Goal: Task Accomplishment & Management: Manage account settings

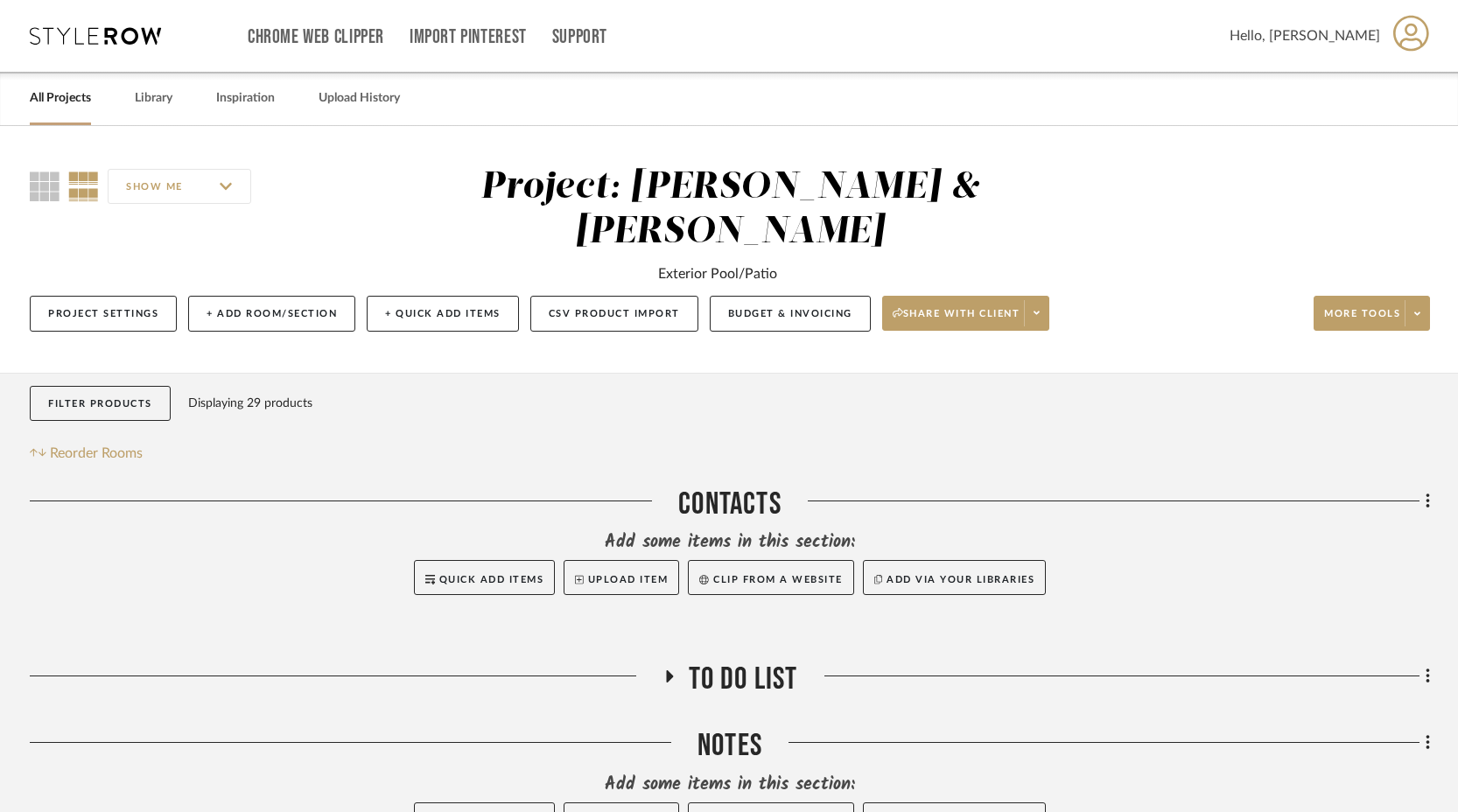
click at [108, 37] on icon at bounding box center [96, 36] width 132 height 17
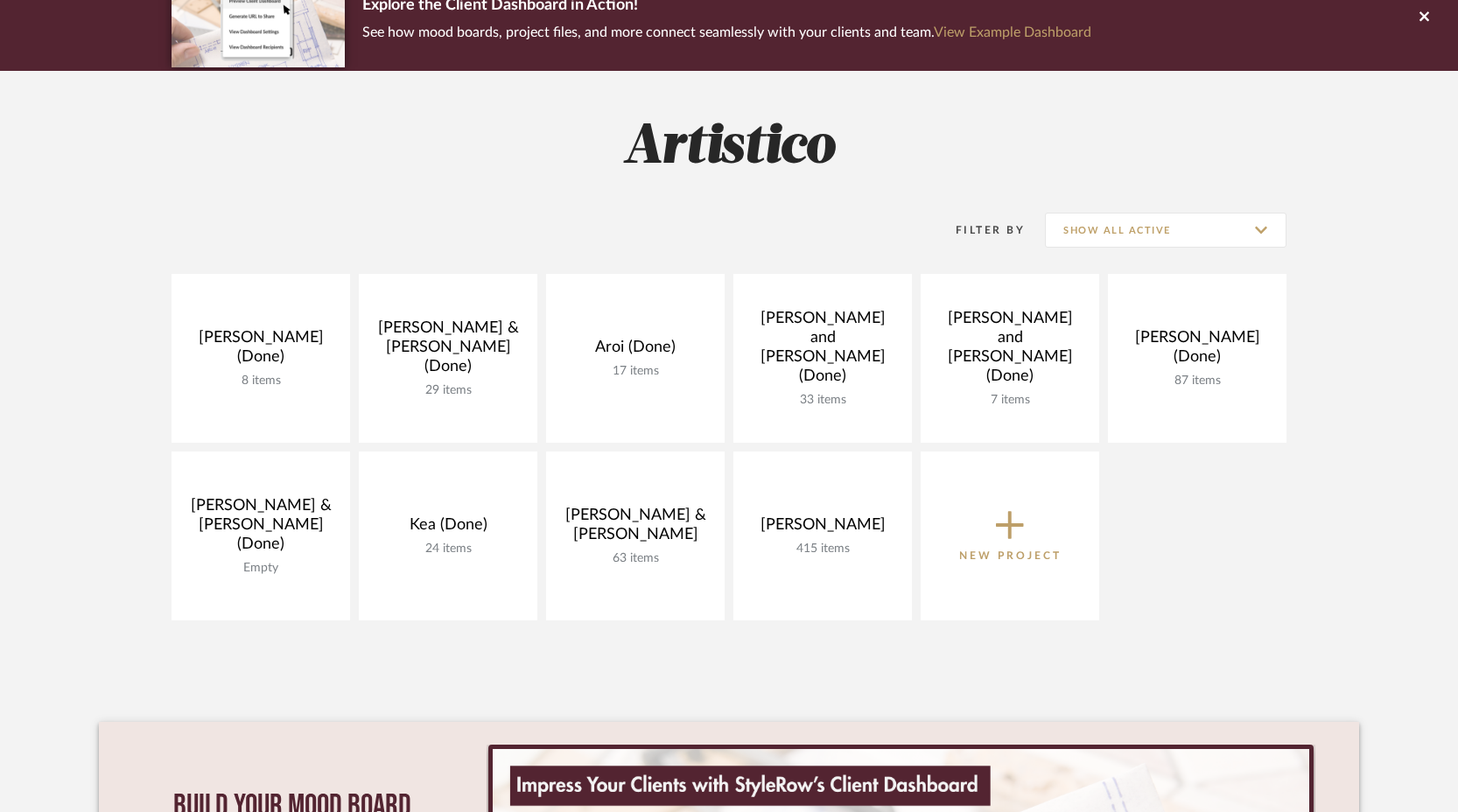
scroll to position [159, 0]
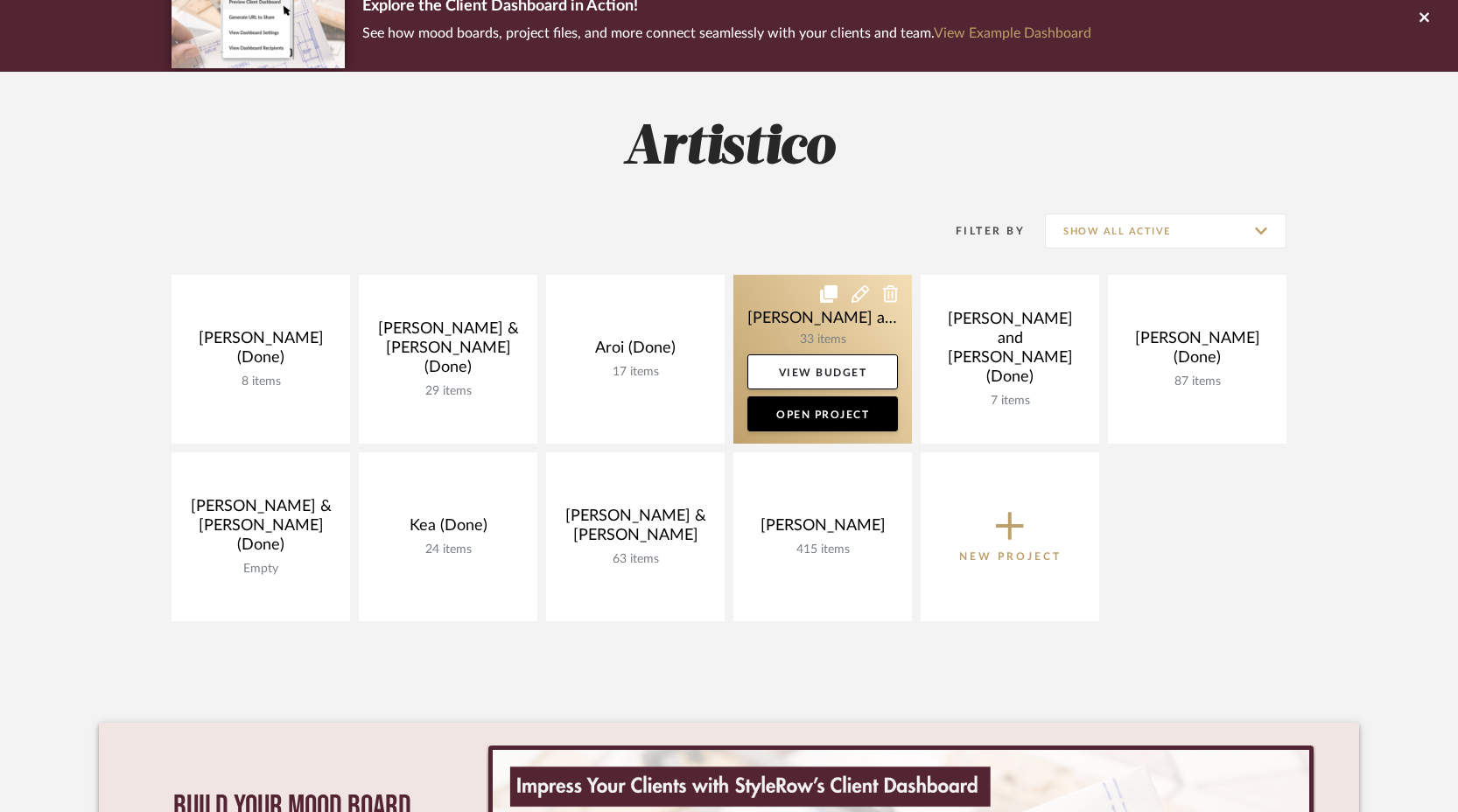
click at [842, 320] on link at bounding box center [822, 359] width 178 height 169
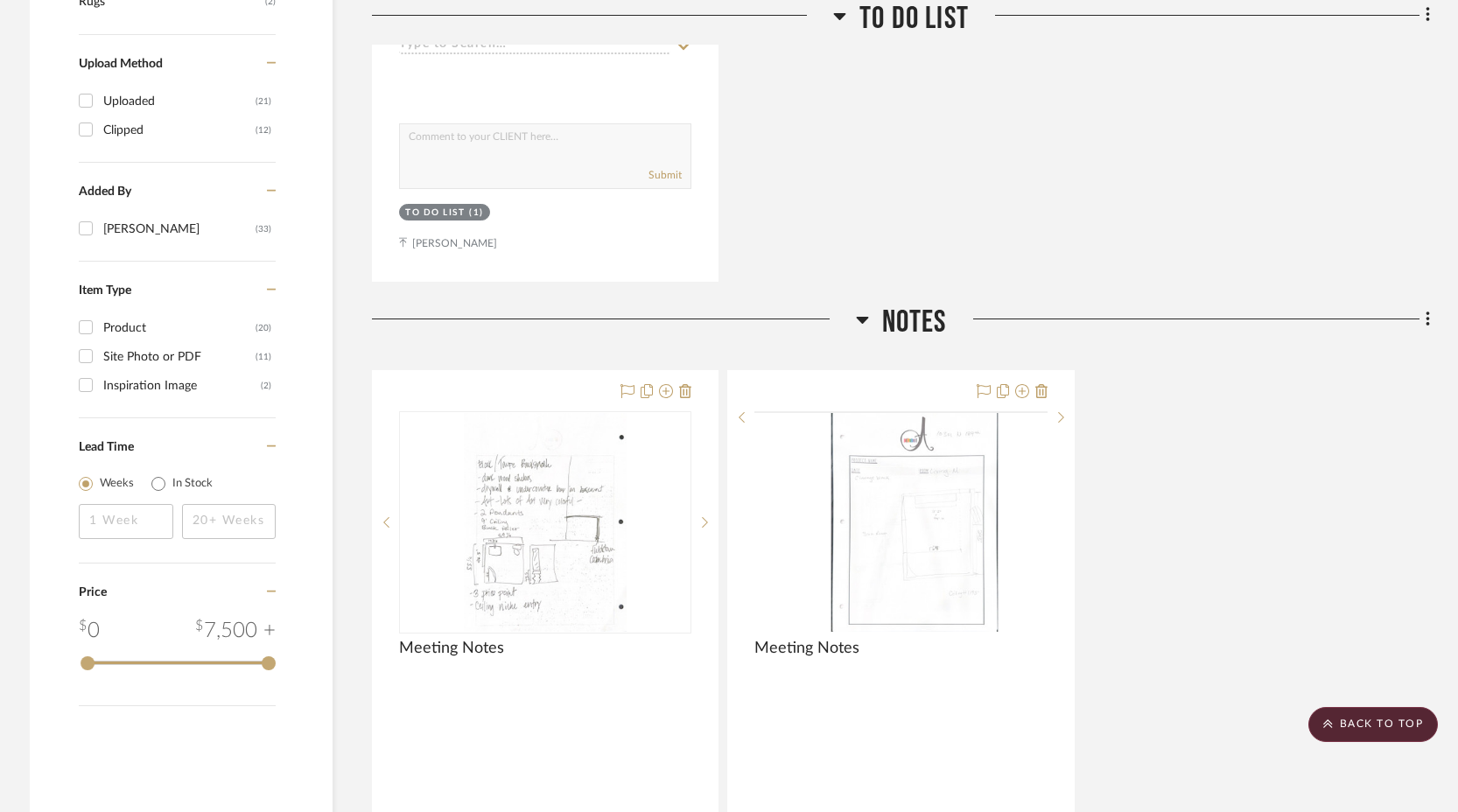
scroll to position [1236, 0]
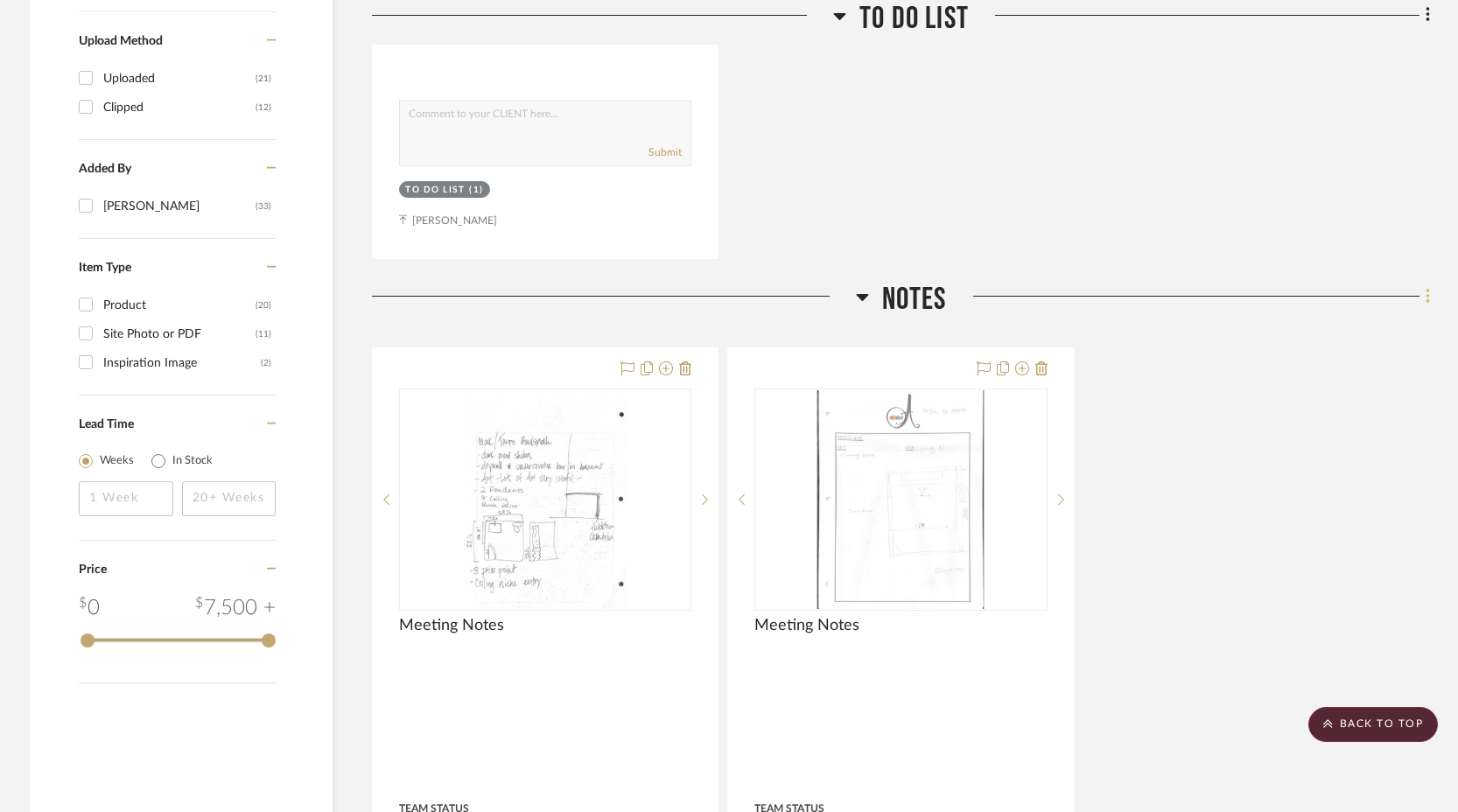
click at [1427, 289] on icon at bounding box center [1427, 296] width 4 height 15
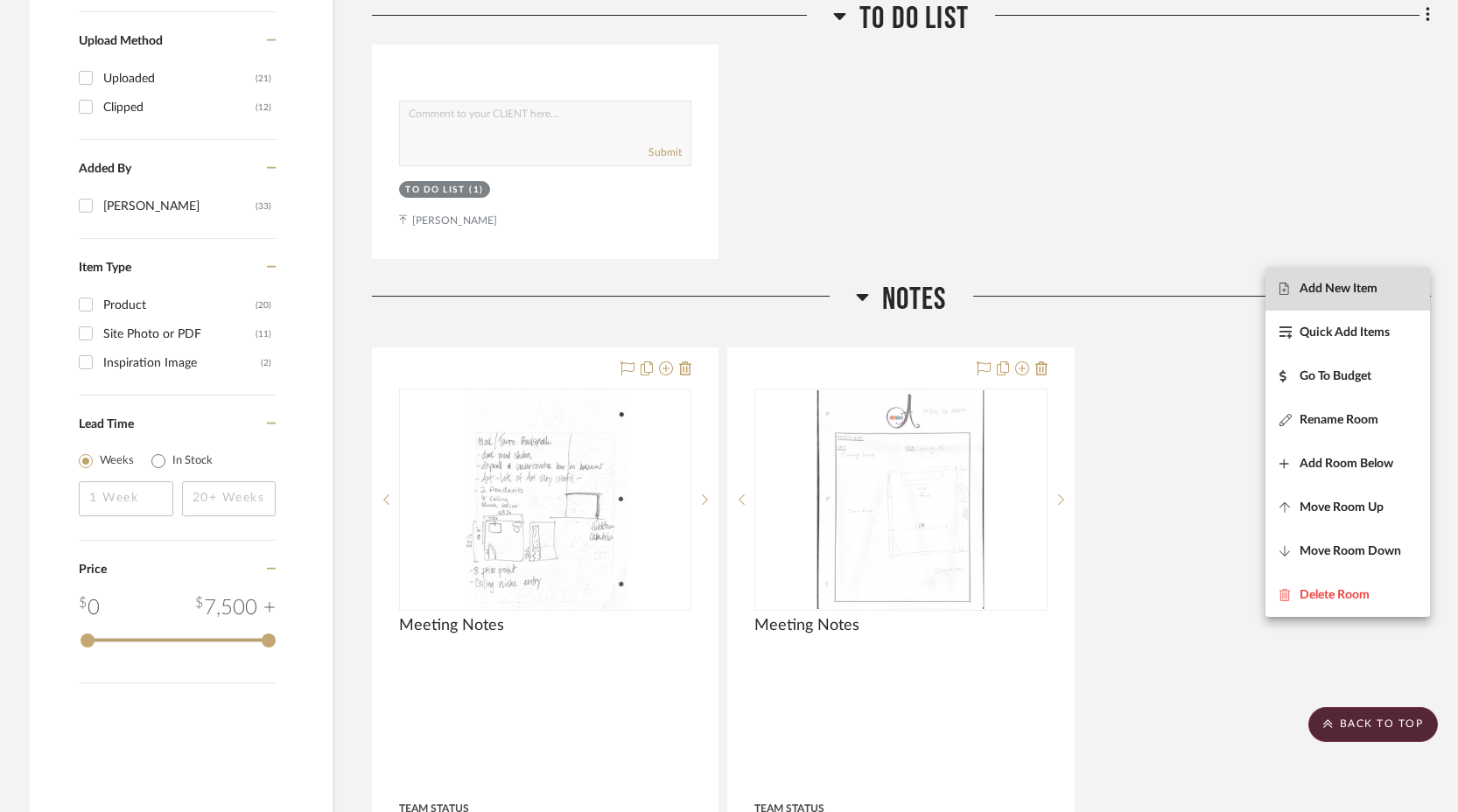
click at [1349, 287] on span "Add New Item" at bounding box center [1338, 288] width 78 height 15
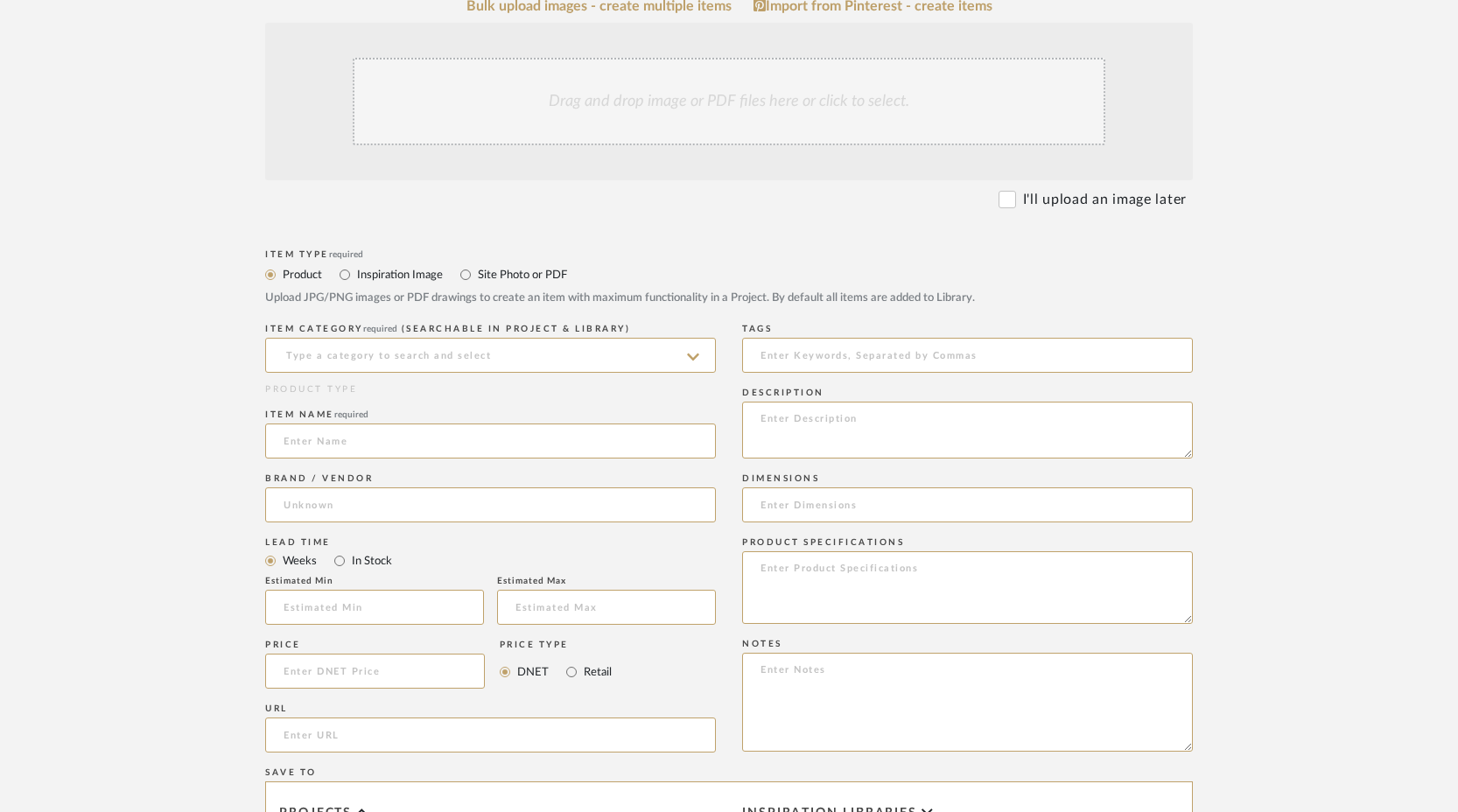
scroll to position [296, 0]
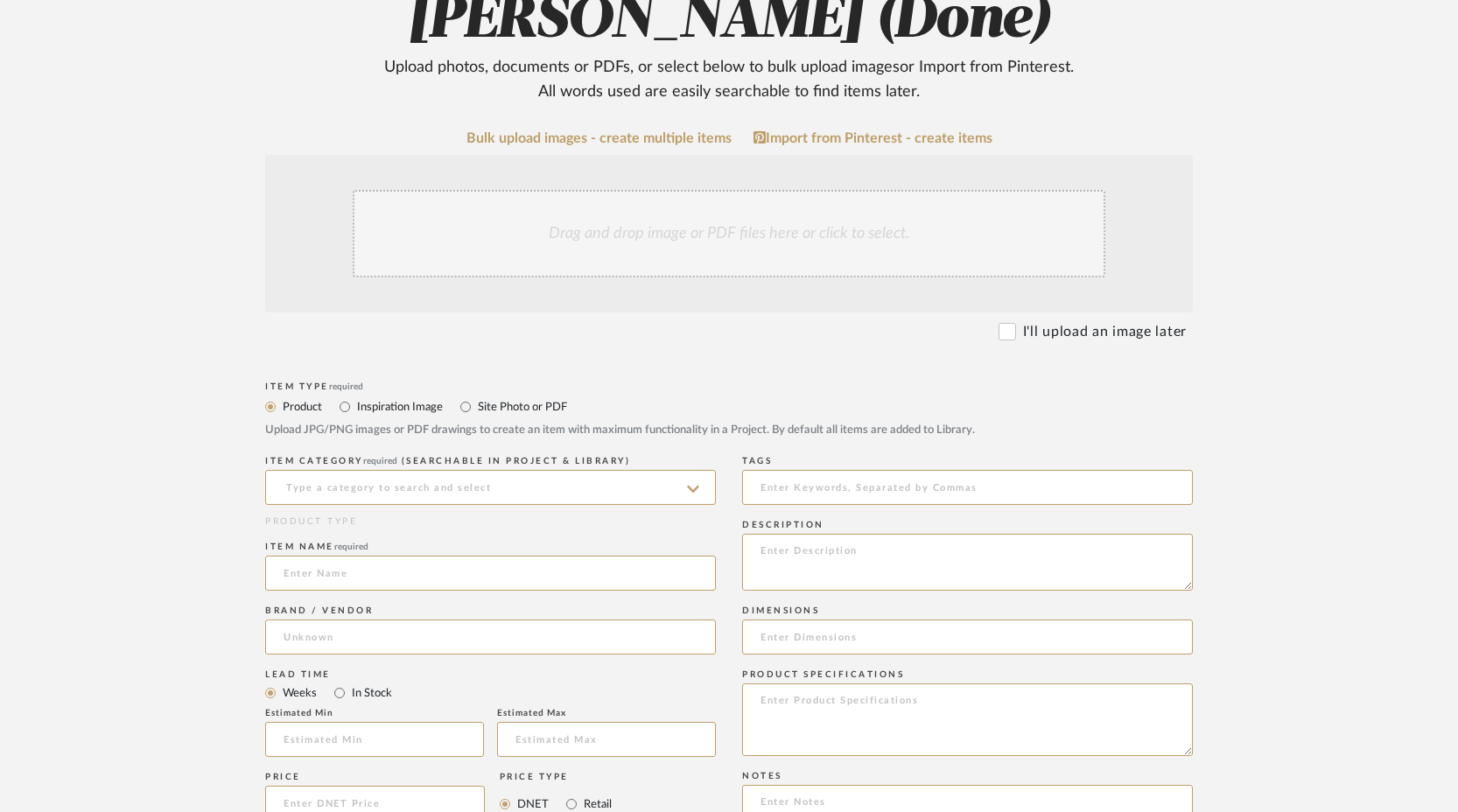
click at [745, 232] on div "Drag and drop image or PDF files here or click to select." at bounding box center [729, 234] width 753 height 88
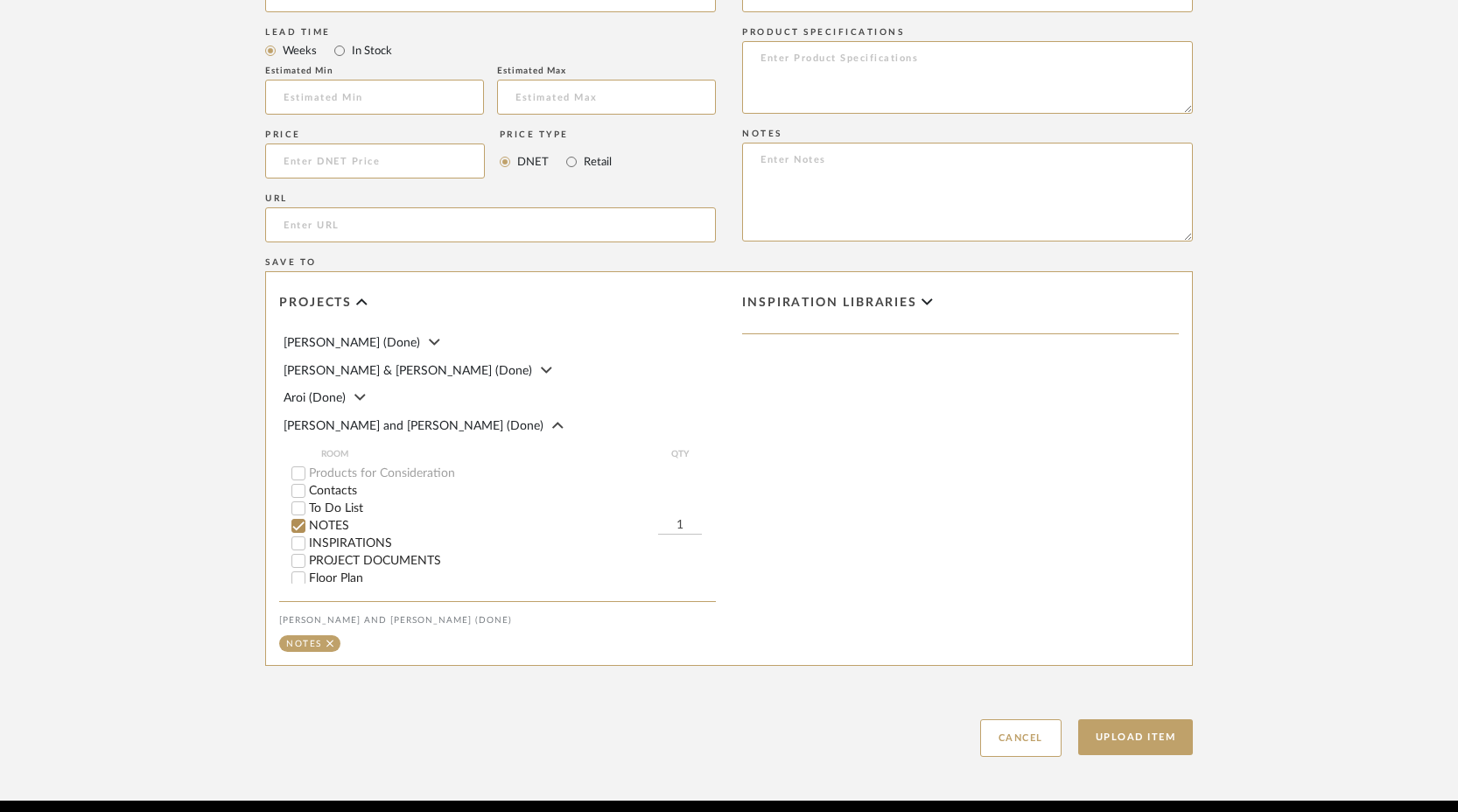
scroll to position [1195, 0]
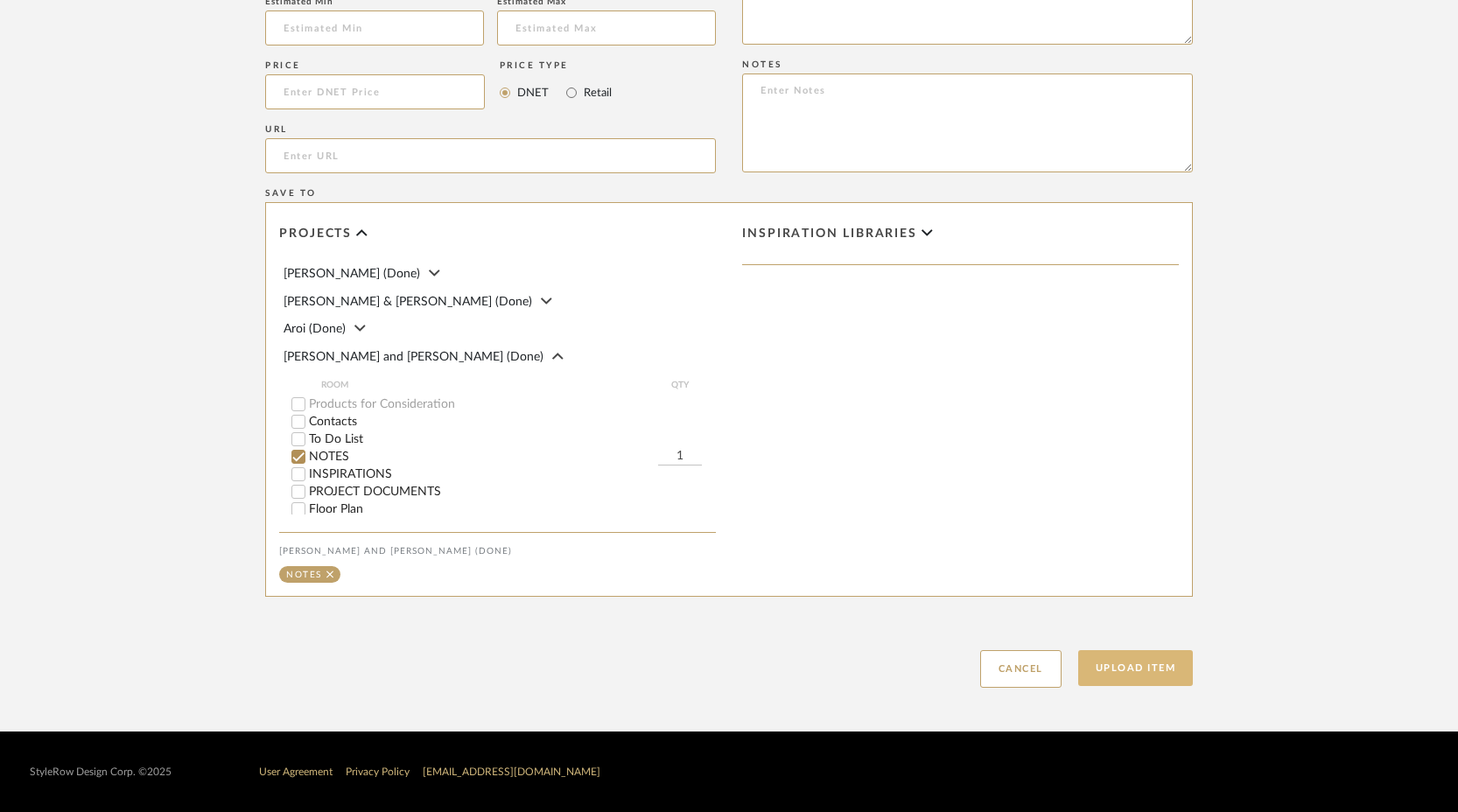
click at [1131, 667] on button "Upload Item" at bounding box center [1136, 668] width 115 height 36
click at [1147, 674] on button "Upload Item" at bounding box center [1136, 668] width 115 height 36
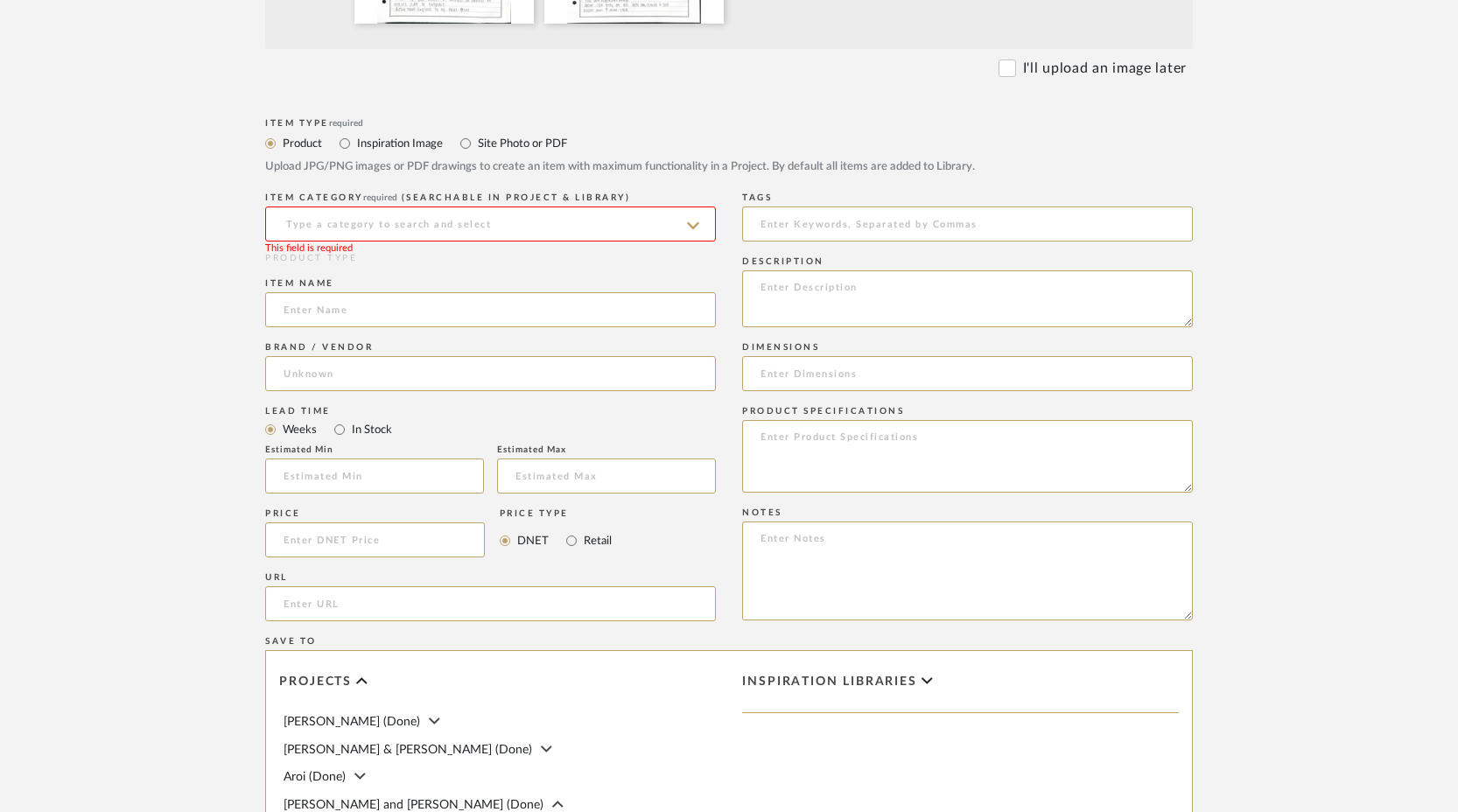
scroll to position [746, 0]
click at [546, 228] on input at bounding box center [490, 223] width 450 height 35
type input "[PERSON_NAME] 8/6 Notes"
click at [412, 220] on input at bounding box center [490, 223] width 450 height 35
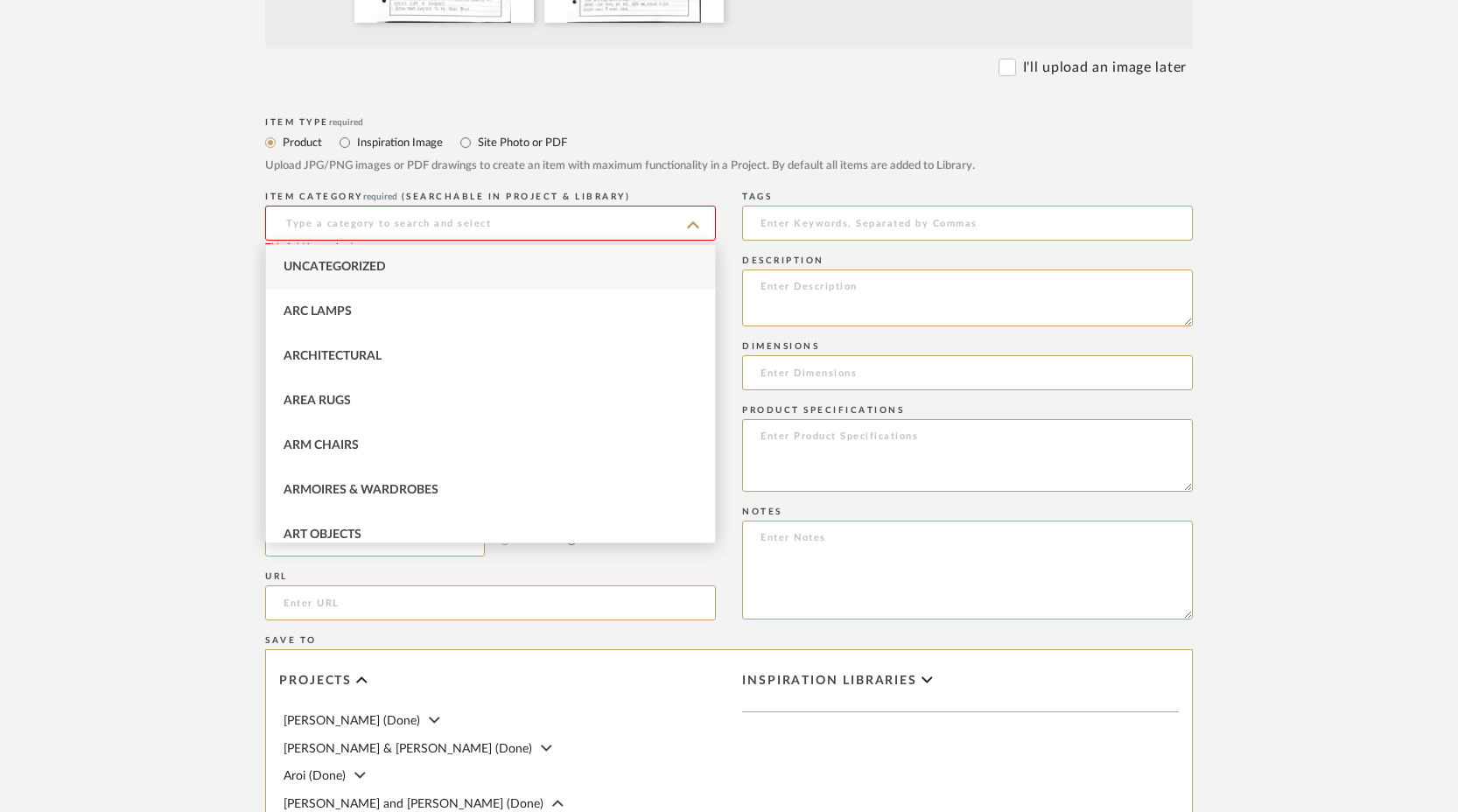
click at [379, 268] on span "Uncategorized" at bounding box center [334, 266] width 102 height 12
type input "Uncategorized"
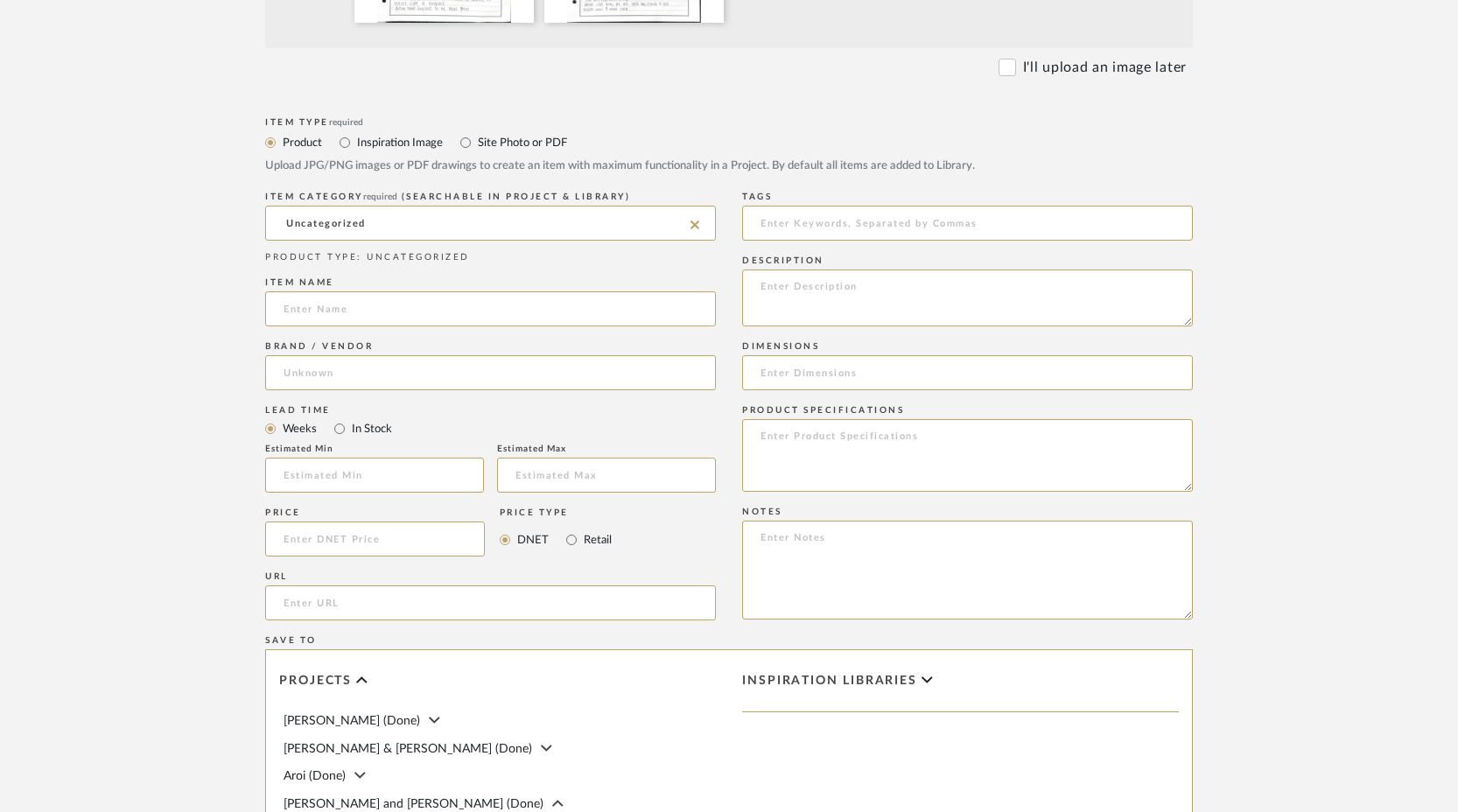
drag, startPoint x: 380, startPoint y: 219, endPoint x: 217, endPoint y: 225, distance: 163.1
click at [217, 225] on form "Bulk upload images - create multiple items Import from Pinterest - create items…" at bounding box center [729, 406] width 1115 height 1455
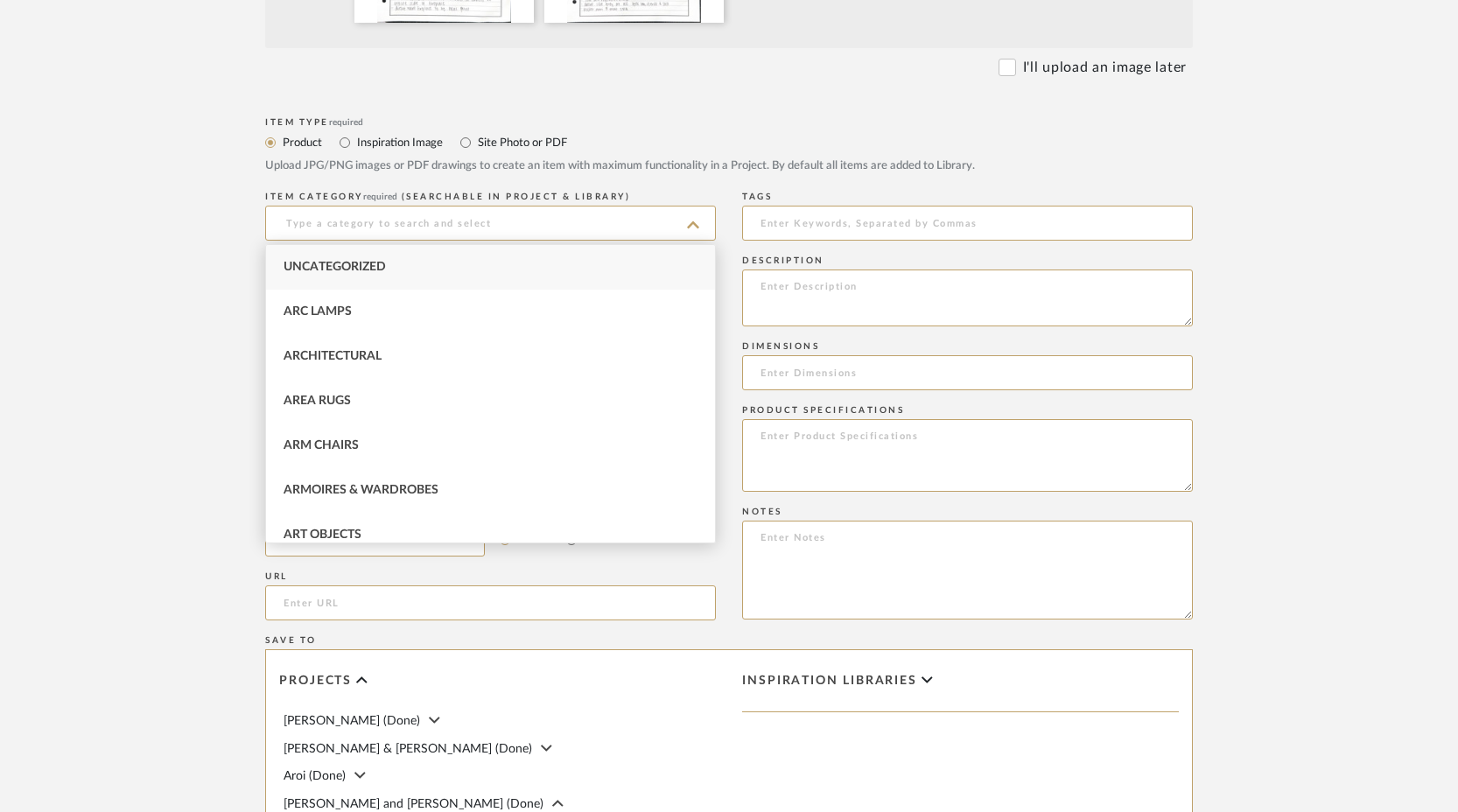
click at [371, 260] on span "Uncategorized" at bounding box center [334, 266] width 102 height 12
type input "Uncategorized"
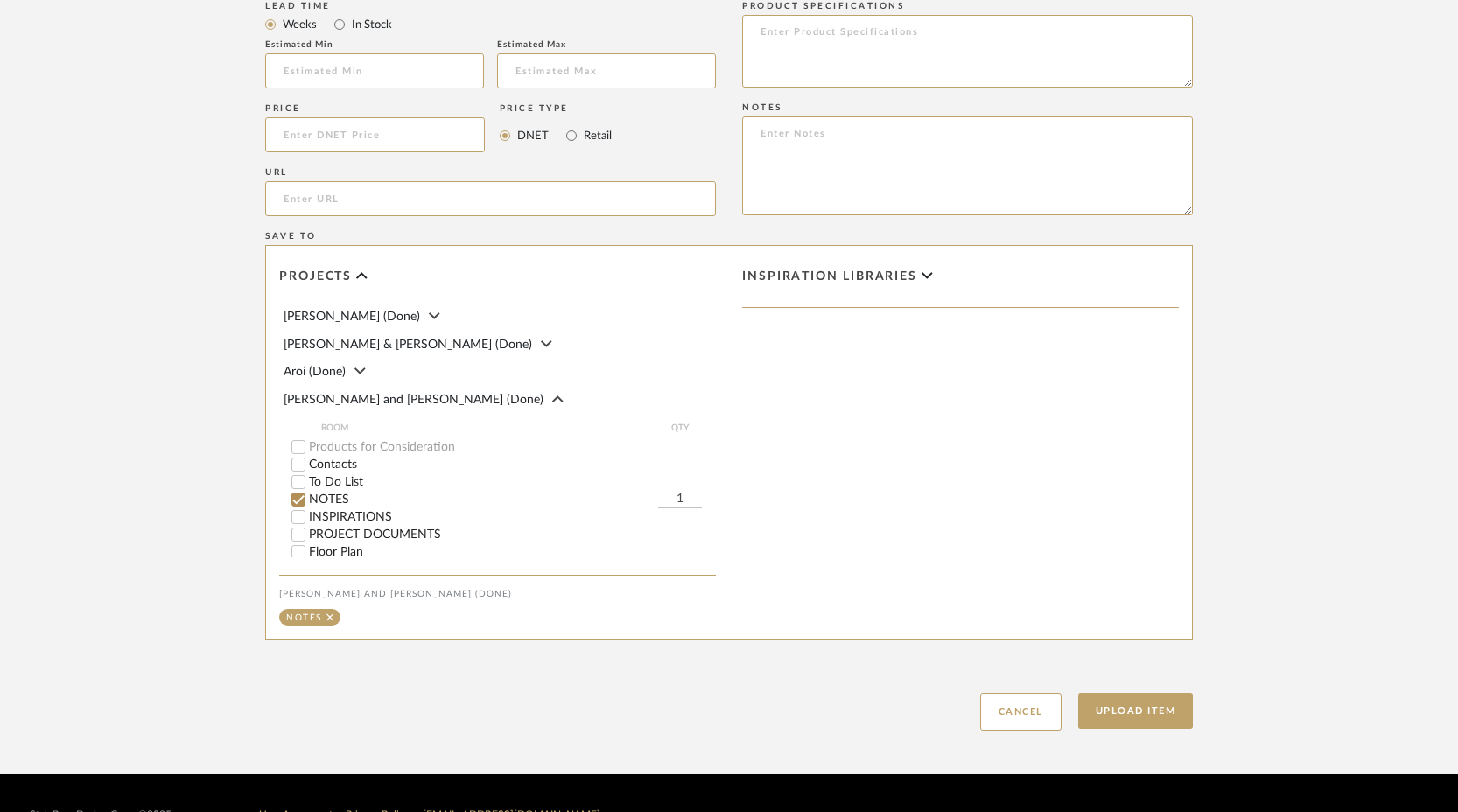
scroll to position [1195, 0]
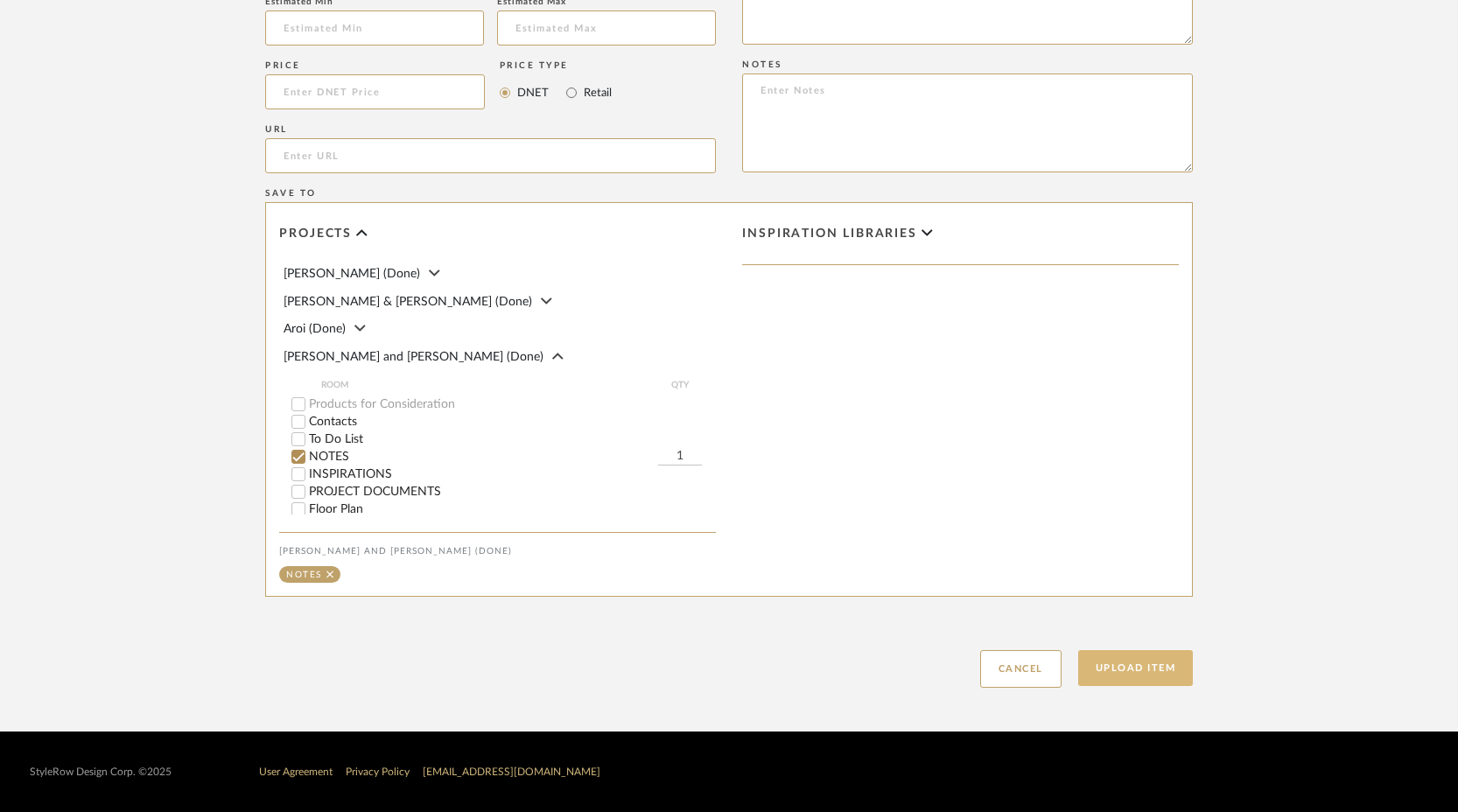
click at [1160, 655] on button "Upload Item" at bounding box center [1136, 668] width 115 height 36
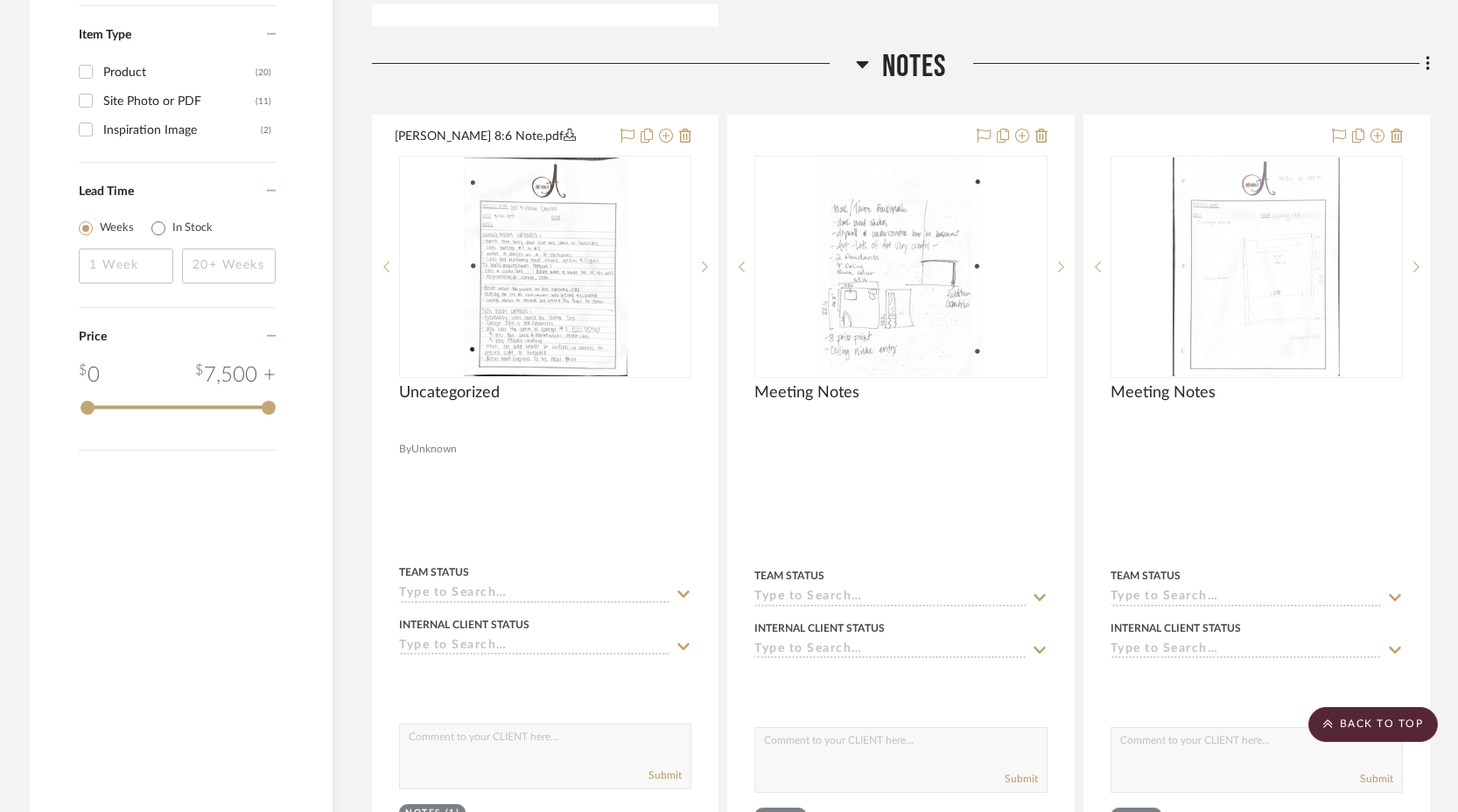
scroll to position [1471, 0]
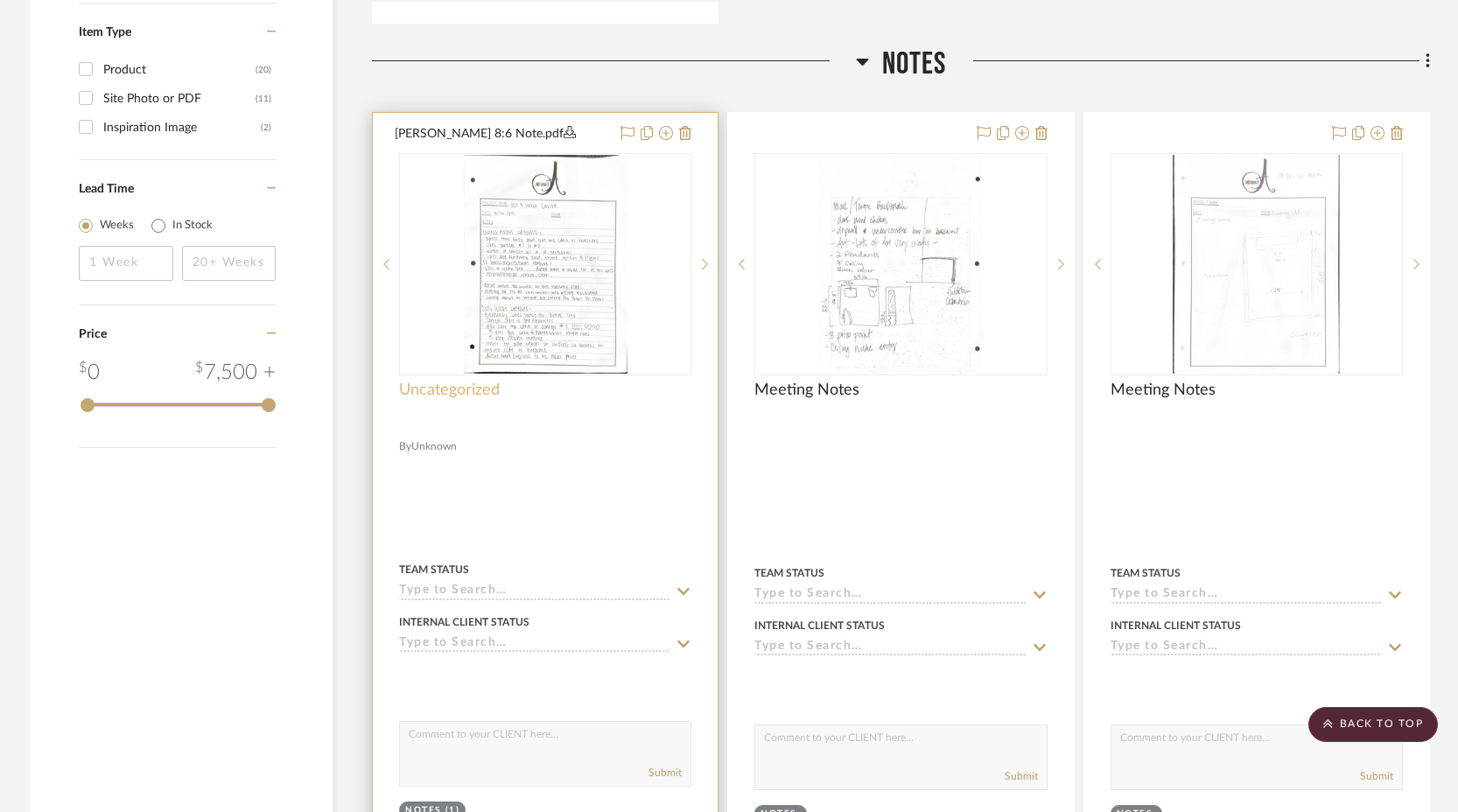
click at [467, 381] on span "Uncategorized" at bounding box center [449, 390] width 100 height 19
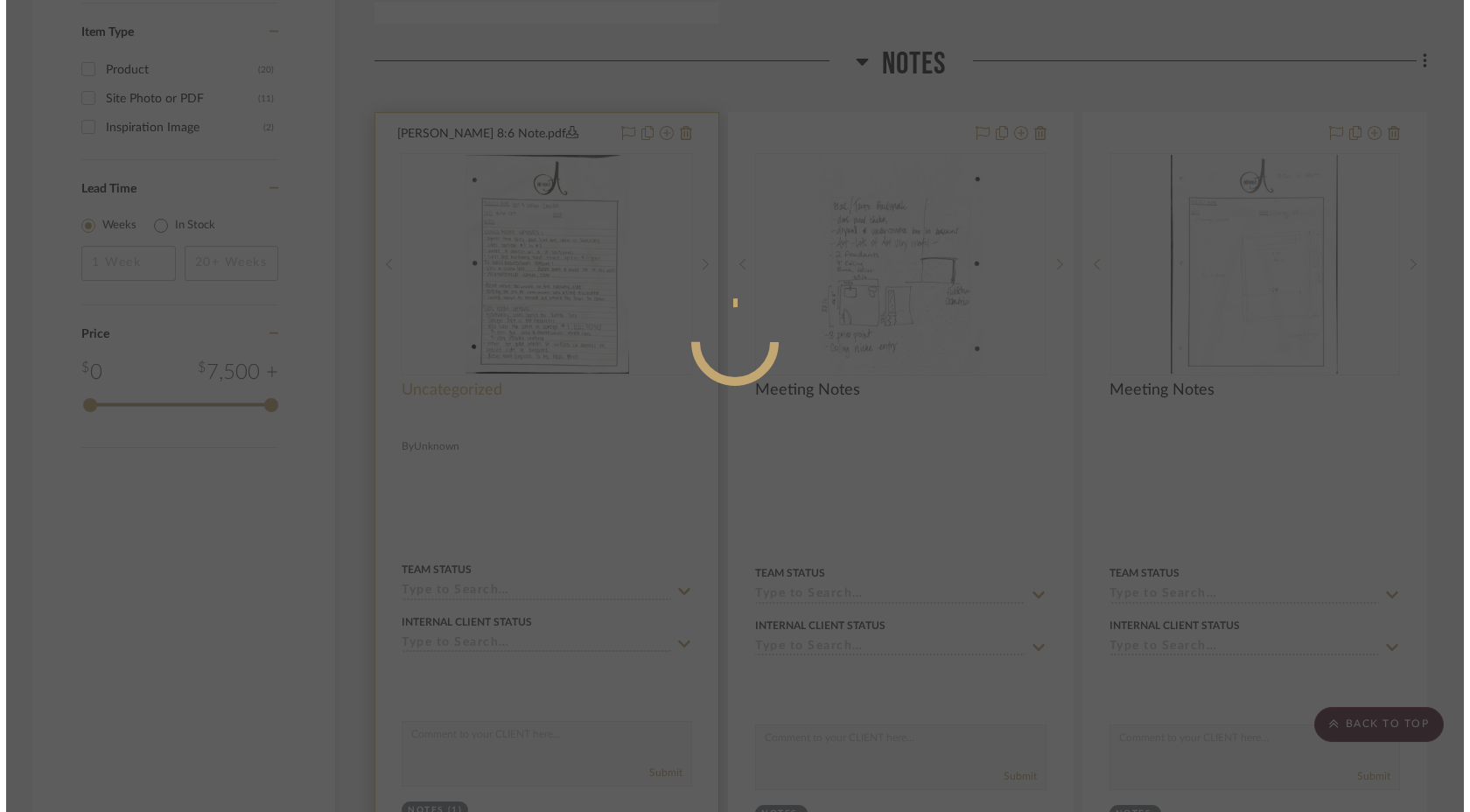
scroll to position [0, 0]
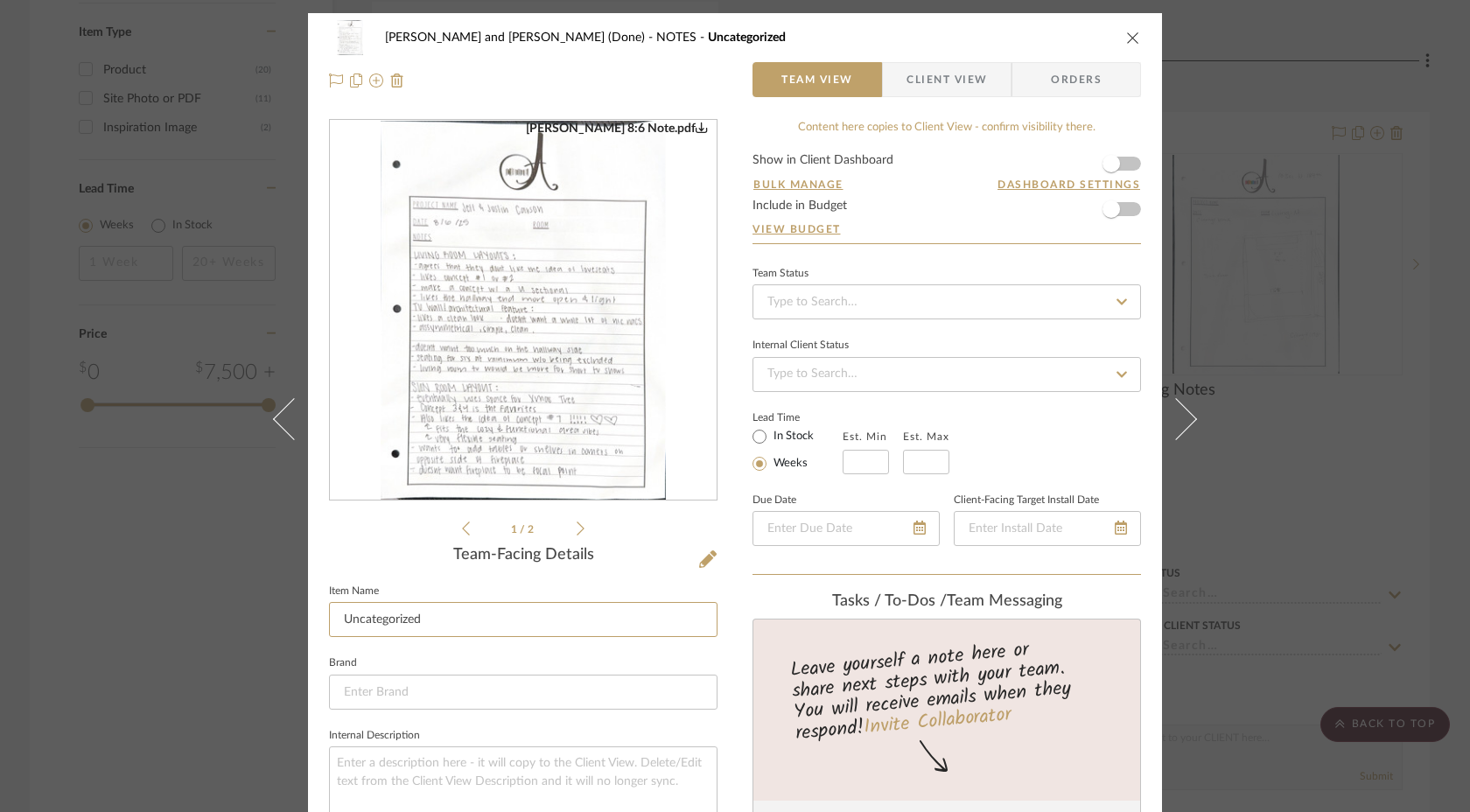
drag, startPoint x: 431, startPoint y: 618, endPoint x: 248, endPoint y: 601, distance: 183.8
click at [249, 606] on div "[PERSON_NAME] and [PERSON_NAME] (Done) NOTES Uncategorized Team View Client Vie…" at bounding box center [735, 406] width 1470 height 812
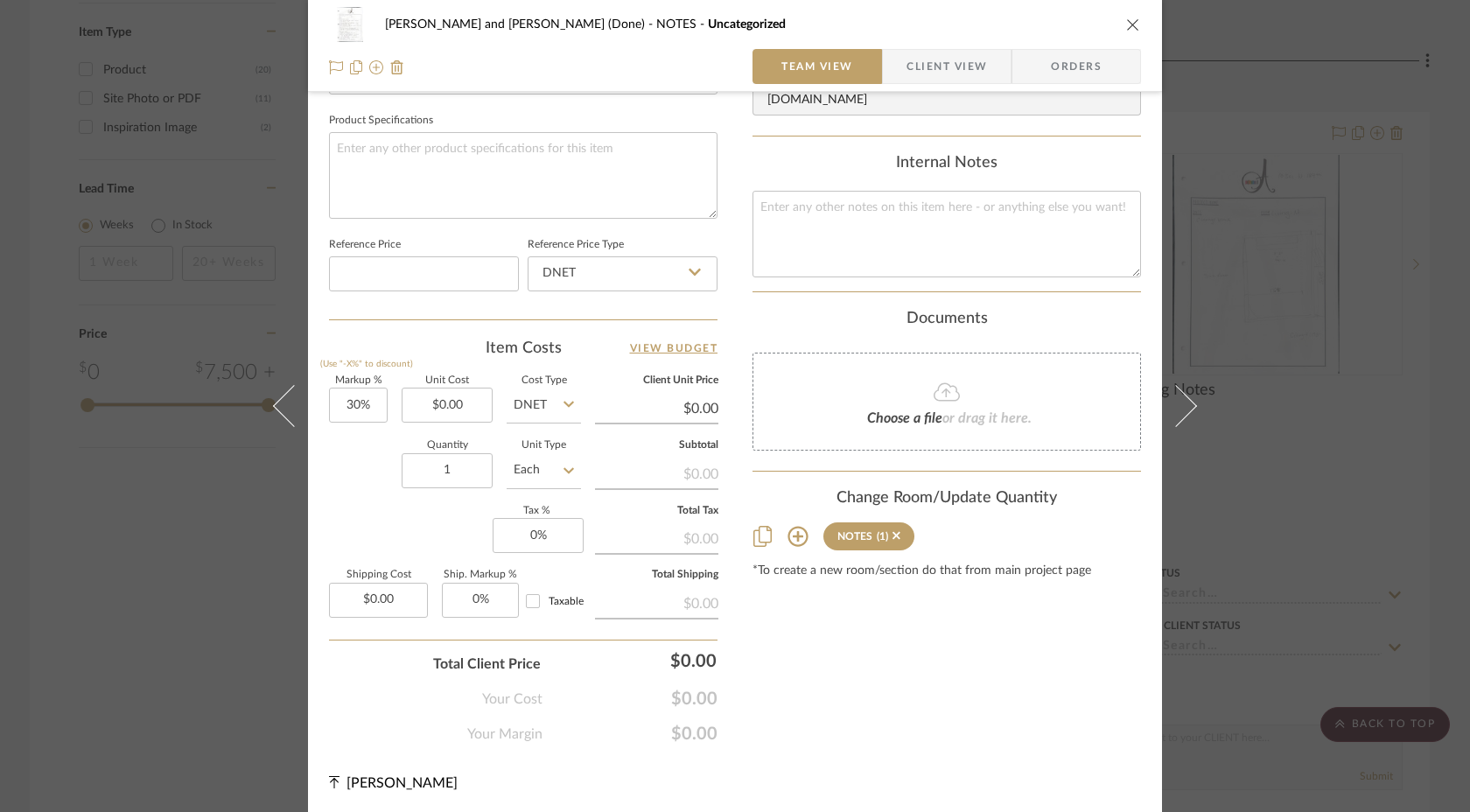
type input "8/6 Notes"
click at [1297, 414] on div "[PERSON_NAME] and [PERSON_NAME] (Done) NOTES Uncategorized Team View Client Vie…" at bounding box center [735, 406] width 1470 height 812
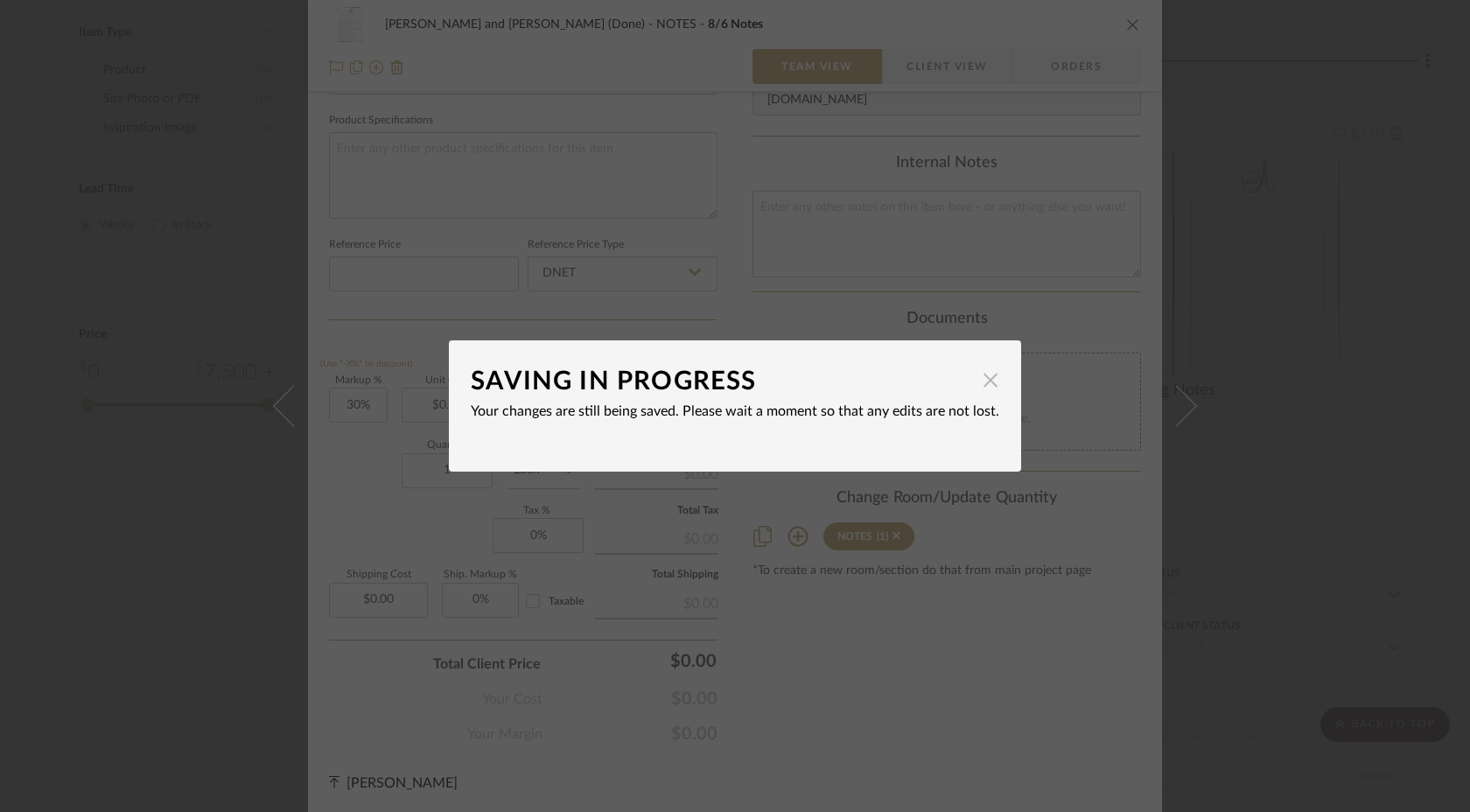
click at [984, 380] on span "button" at bounding box center [990, 380] width 35 height 35
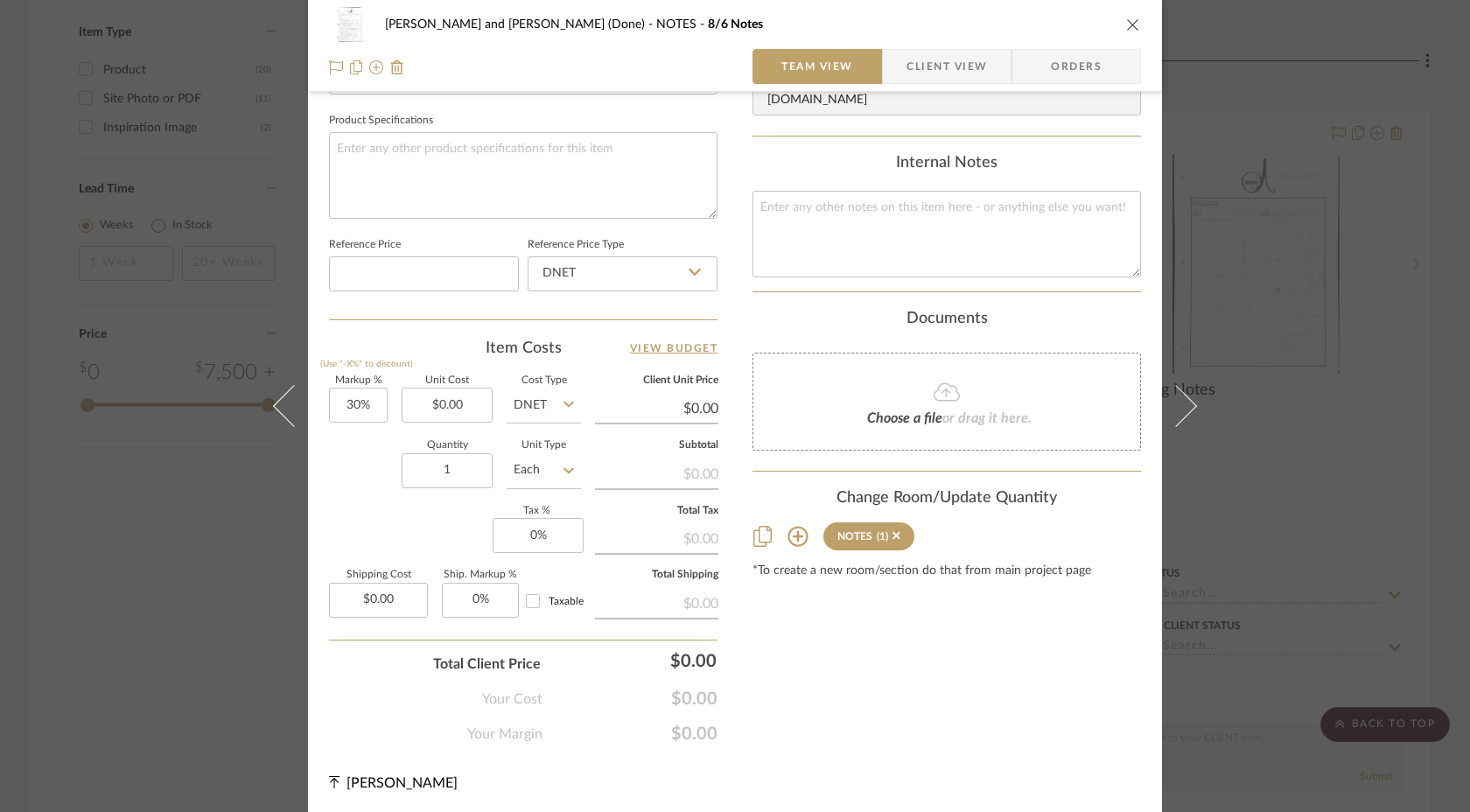
click at [1212, 380] on div "[PERSON_NAME] and [PERSON_NAME] (Done) NOTES 8/6 Notes Team View Client View Or…" at bounding box center [735, 406] width 1470 height 812
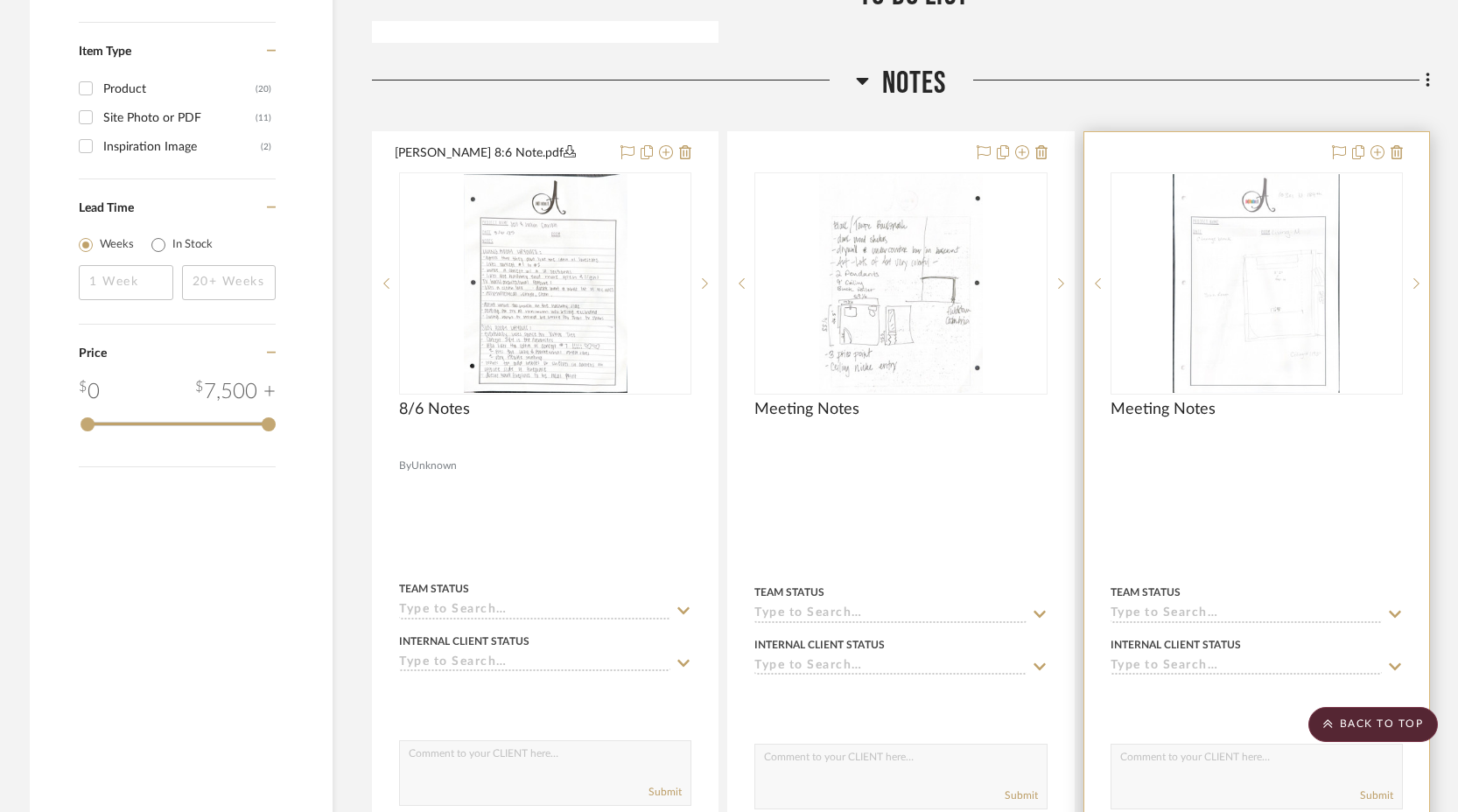
scroll to position [1450, 0]
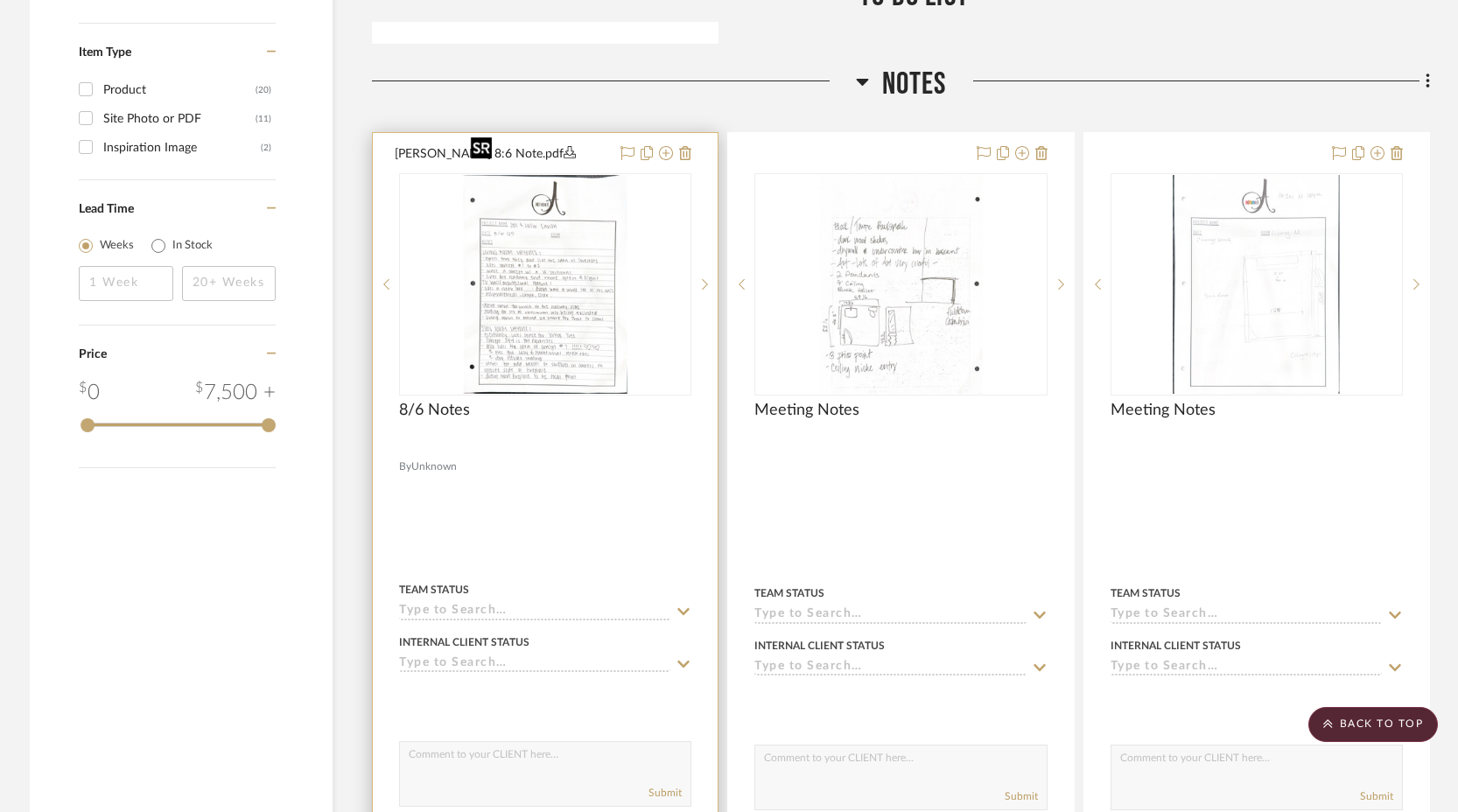
click at [517, 244] on img "0" at bounding box center [545, 284] width 164 height 218
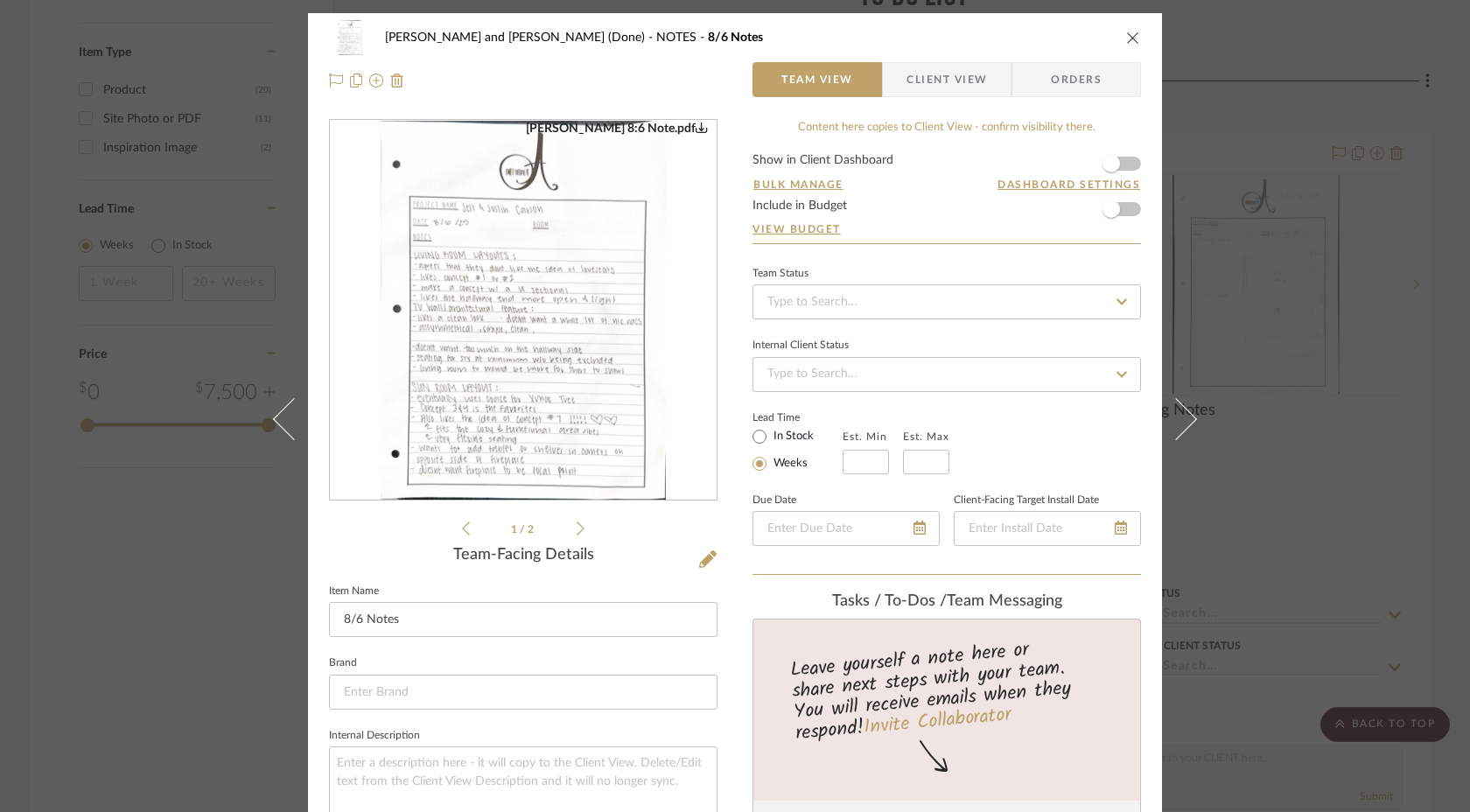
click at [576, 406] on img "0" at bounding box center [523, 311] width 284 height 380
click at [576, 528] on icon at bounding box center [580, 528] width 8 height 16
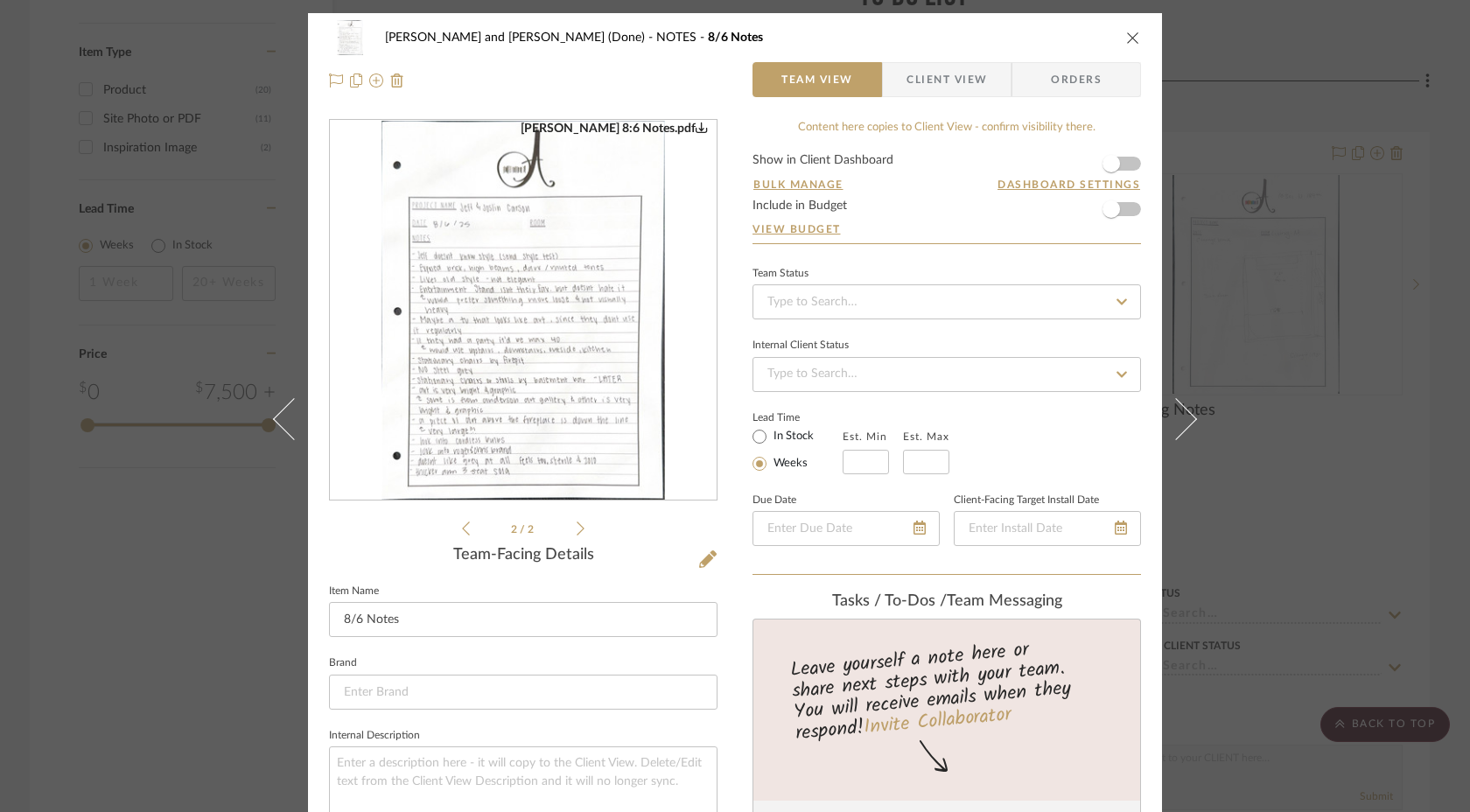
click at [550, 391] on img "1" at bounding box center [523, 311] width 283 height 380
